Goal: Task Accomplishment & Management: Use online tool/utility

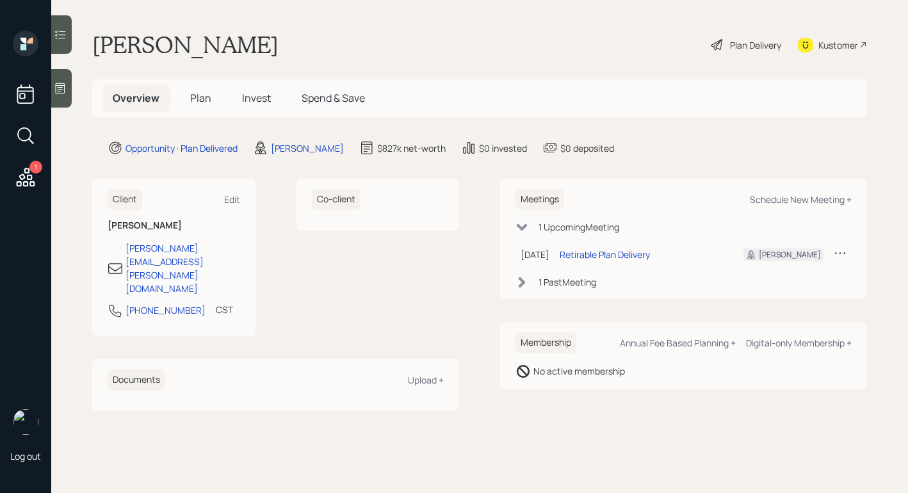
click at [728, 51] on div "Plan Delivery" at bounding box center [745, 45] width 73 height 28
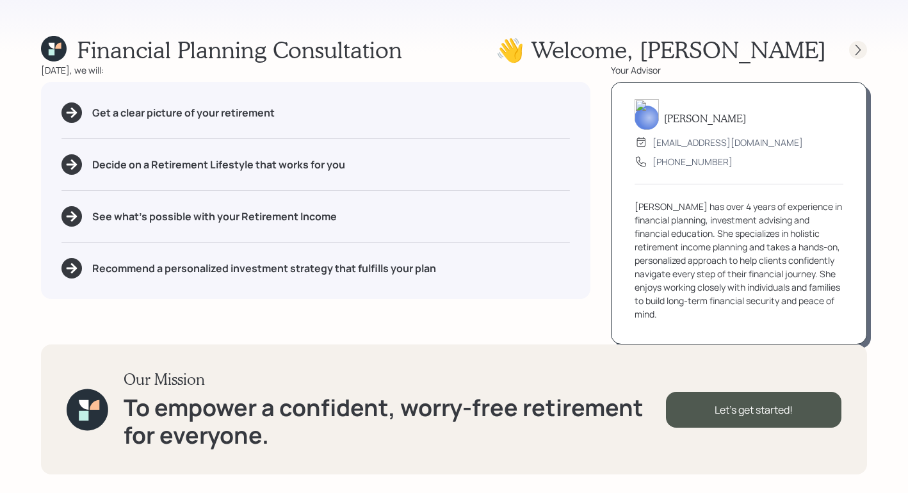
click at [853, 48] on icon at bounding box center [857, 50] width 13 height 13
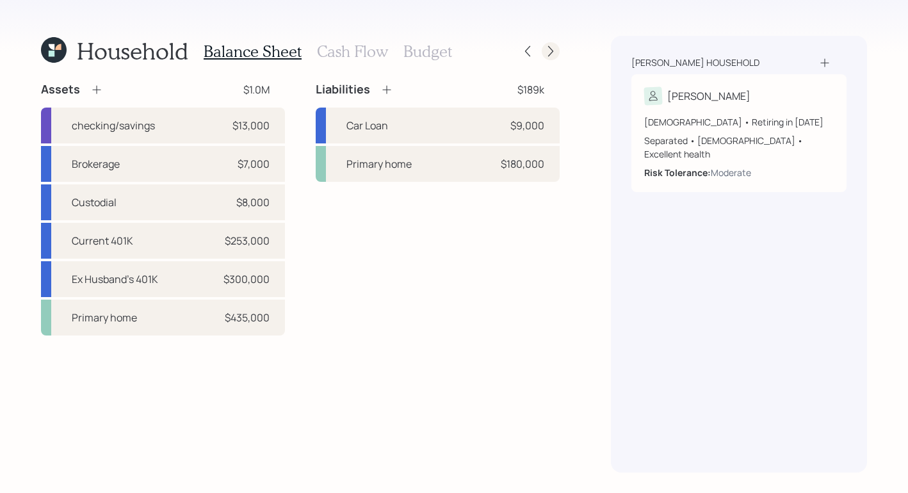
click at [541, 50] on div at bounding box center [539, 51] width 41 height 18
click at [544, 51] on icon at bounding box center [550, 51] width 13 height 13
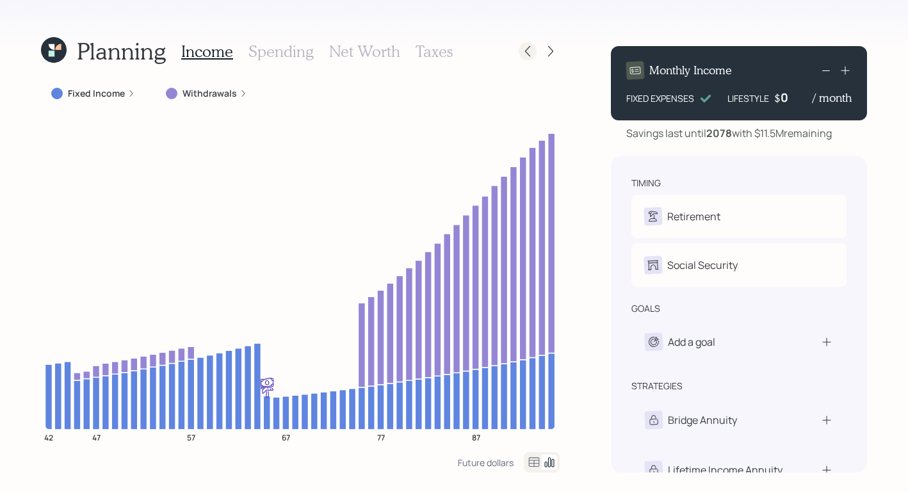
click at [531, 49] on icon at bounding box center [527, 51] width 13 height 13
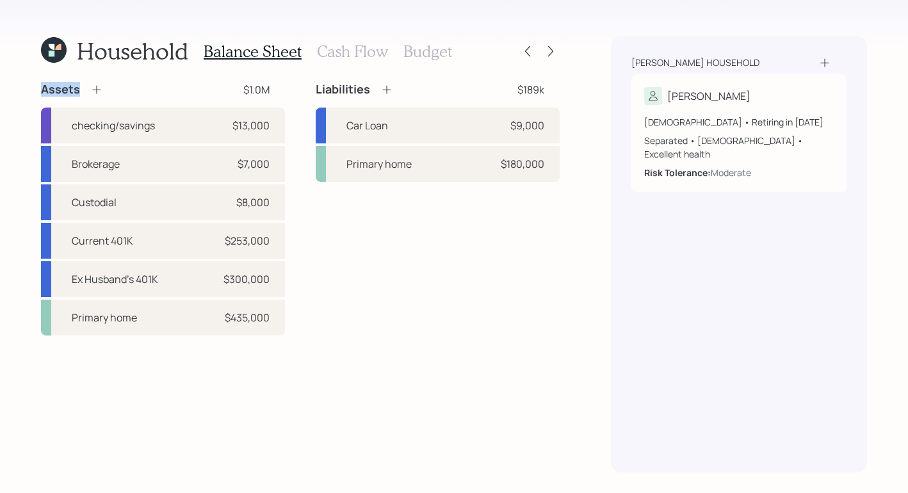
click at [531, 49] on icon at bounding box center [527, 51] width 13 height 13
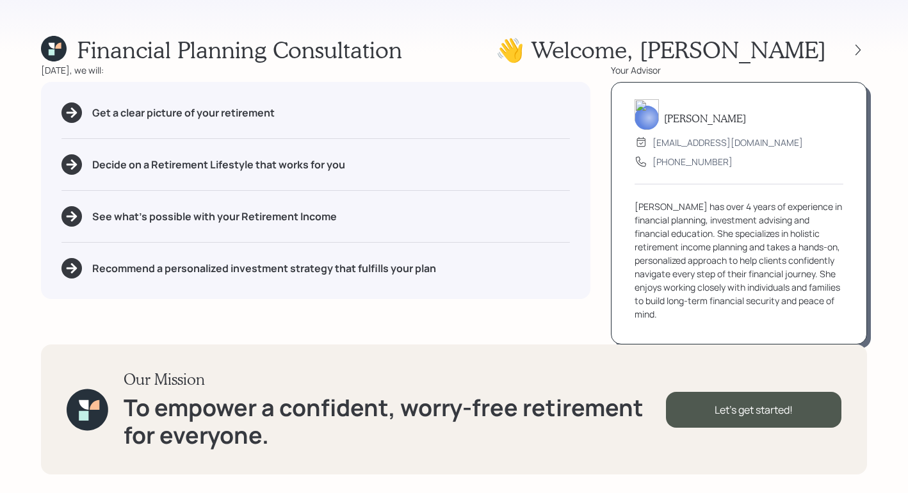
click at [62, 51] on icon at bounding box center [54, 49] width 26 height 26
